Goal: Navigation & Orientation: Find specific page/section

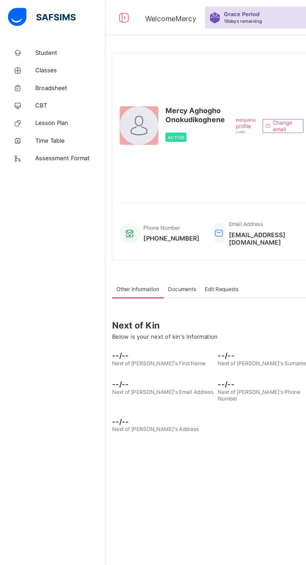
click at [31, 49] on span "Classes" at bounding box center [50, 49] width 50 height 5
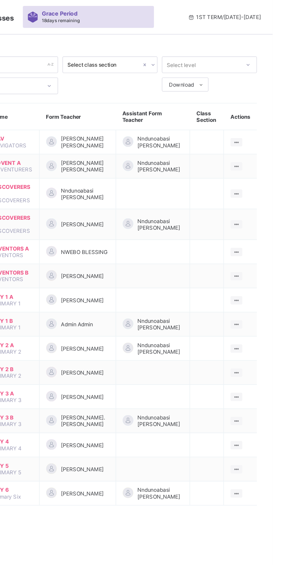
click at [0, 0] on ul "View Class" at bounding box center [0, 0] width 0 height 0
click at [0, 0] on div "View Class" at bounding box center [0, 0] width 0 height 0
